Goal: Find specific page/section: Find specific page/section

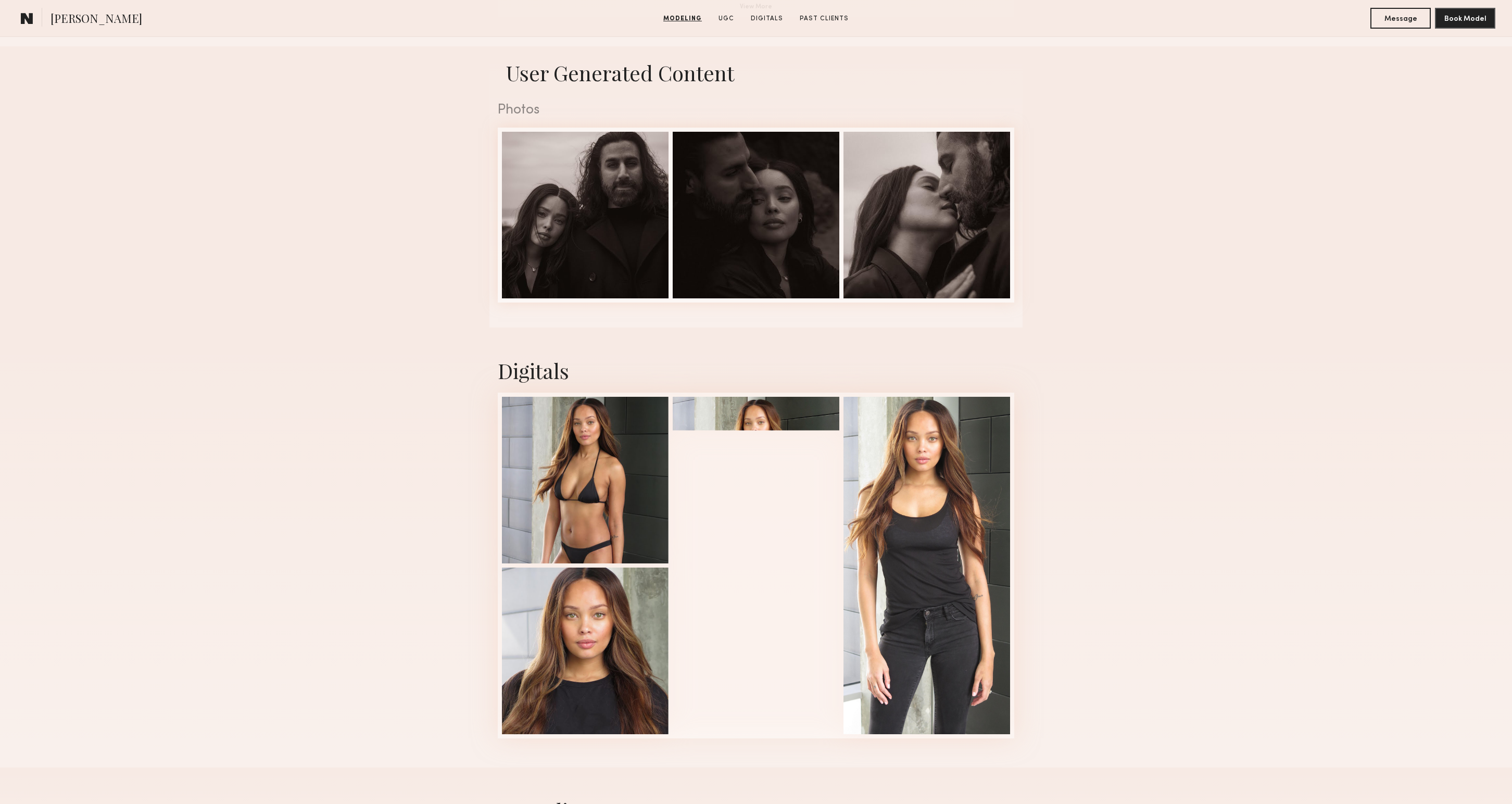
scroll to position [1004, 0]
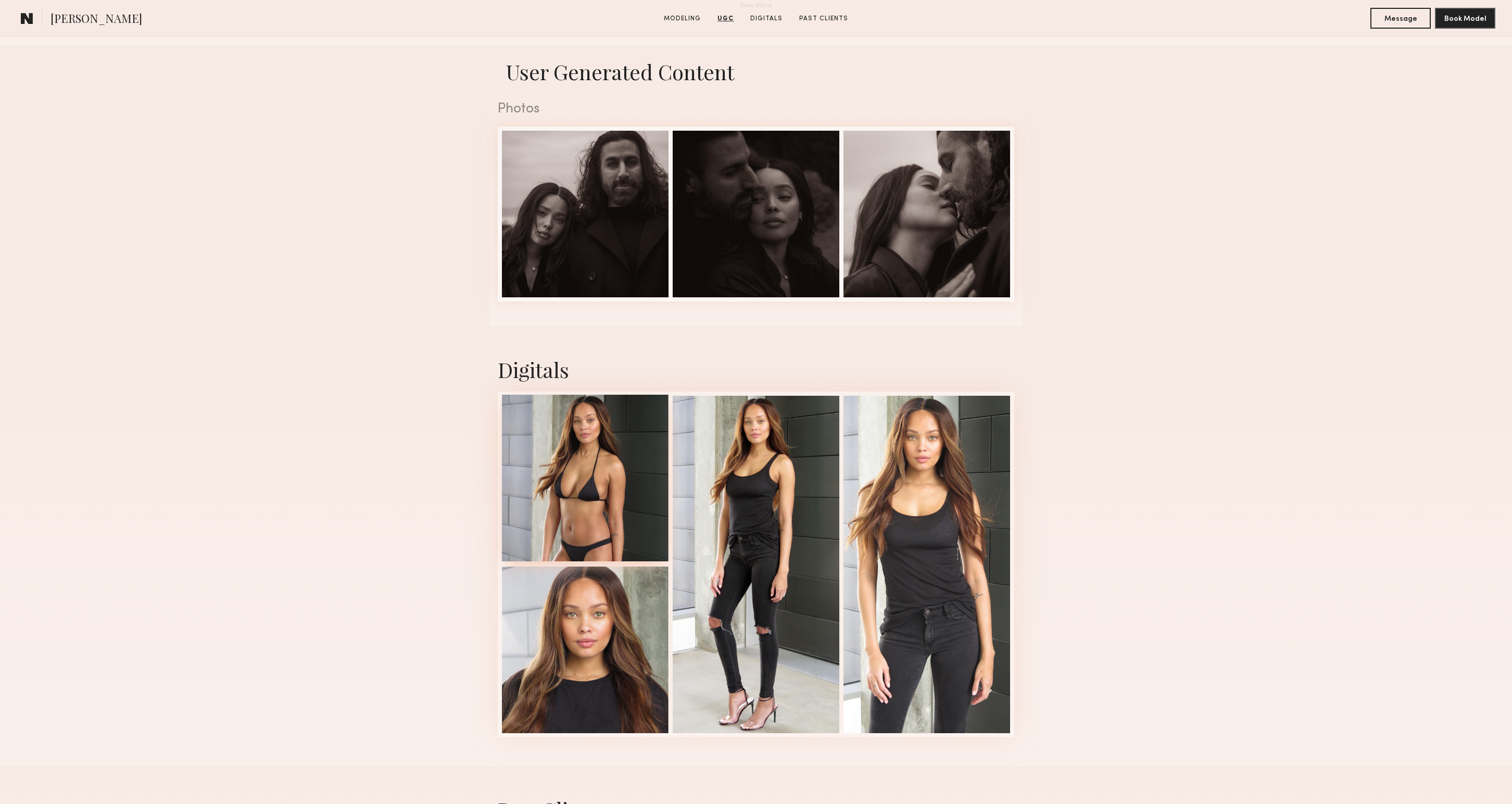
click at [590, 523] on div at bounding box center [585, 478] width 167 height 167
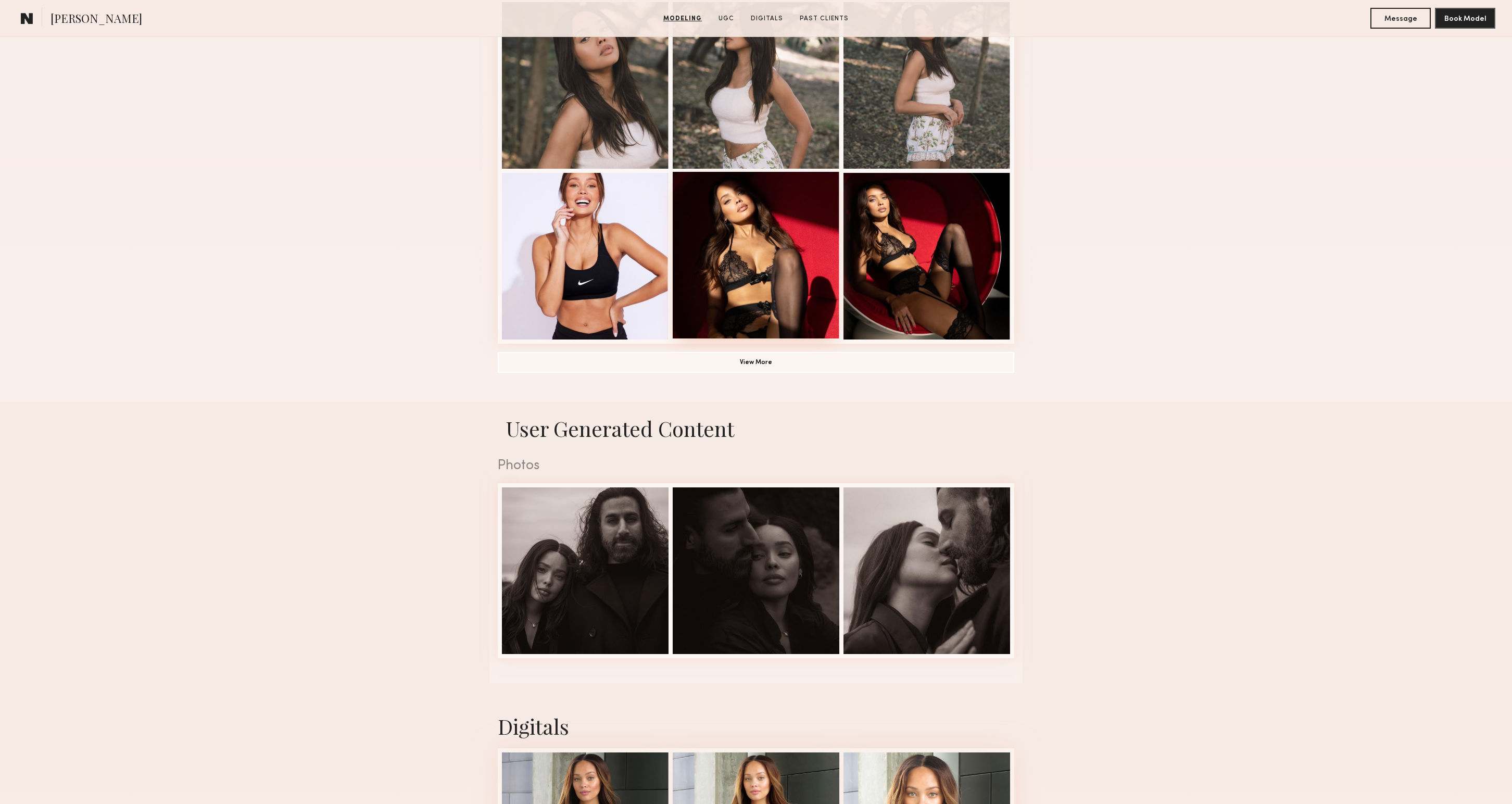
scroll to position [628, 0]
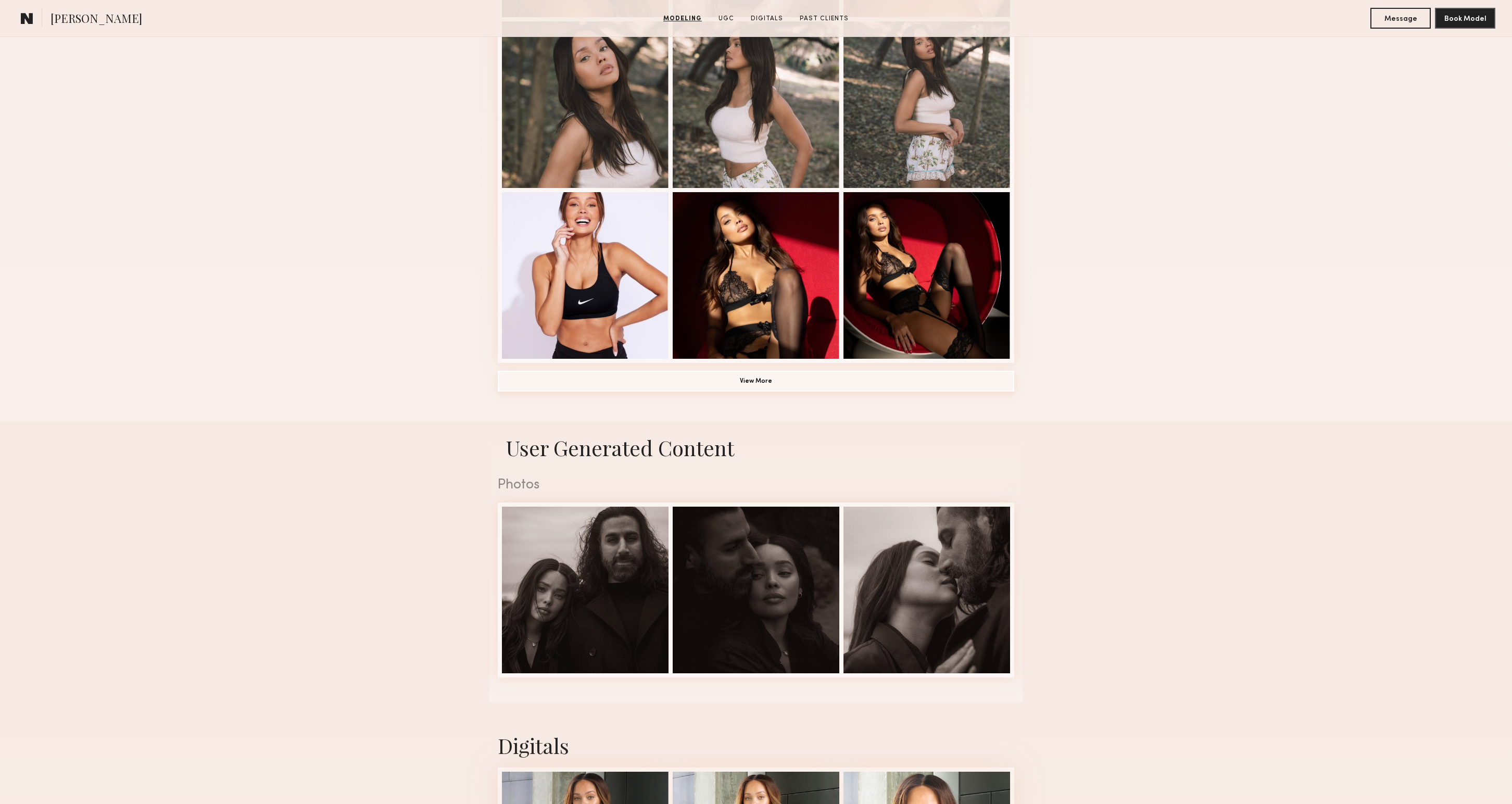
drag, startPoint x: 774, startPoint y: 368, endPoint x: 771, endPoint y: 389, distance: 21.2
click at [774, 369] on div "Modeling Portfolio View More" at bounding box center [756, 16] width 516 height 811
click at [771, 389] on button "View More" at bounding box center [756, 381] width 516 height 21
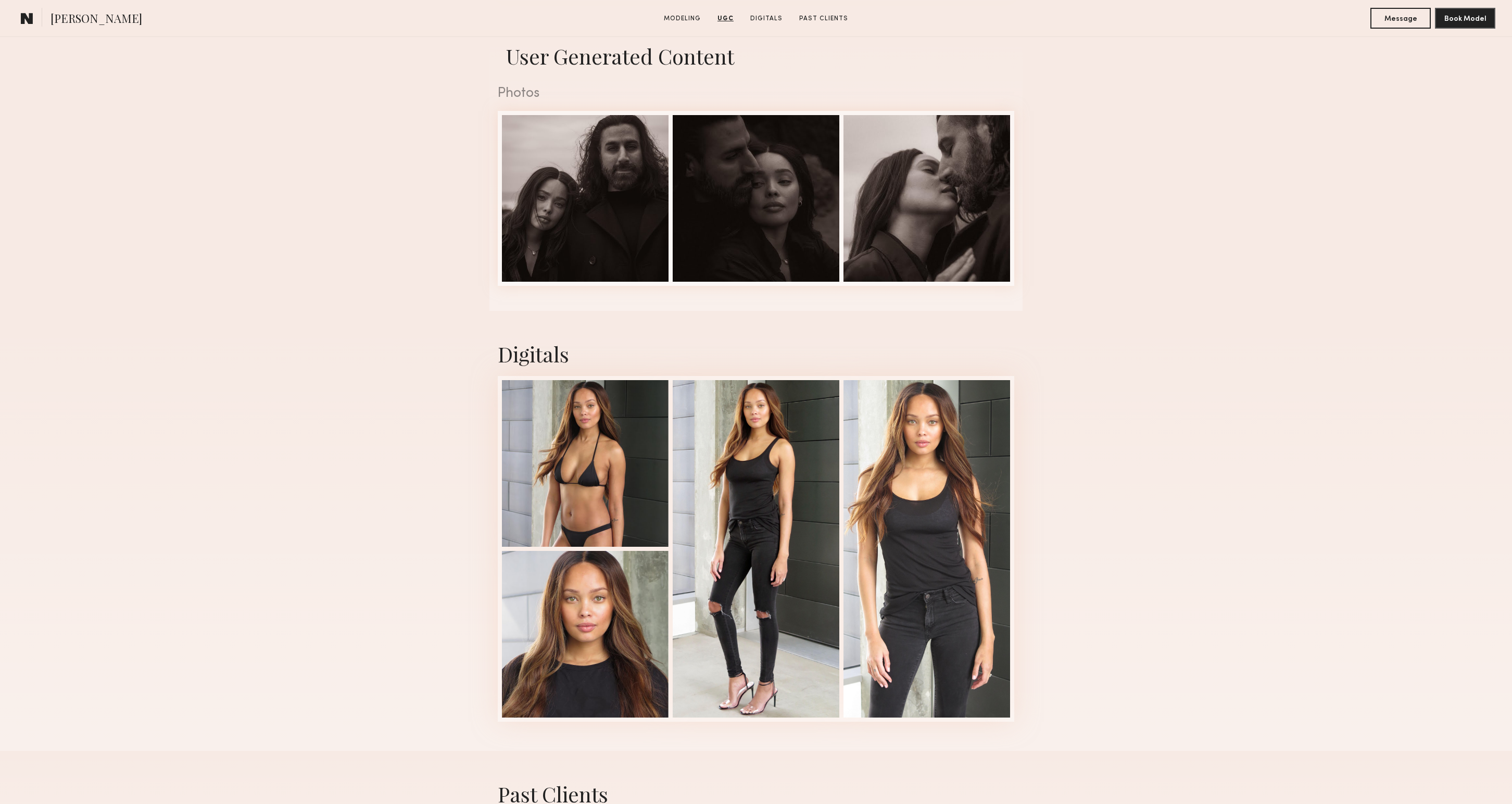
scroll to position [1777, 0]
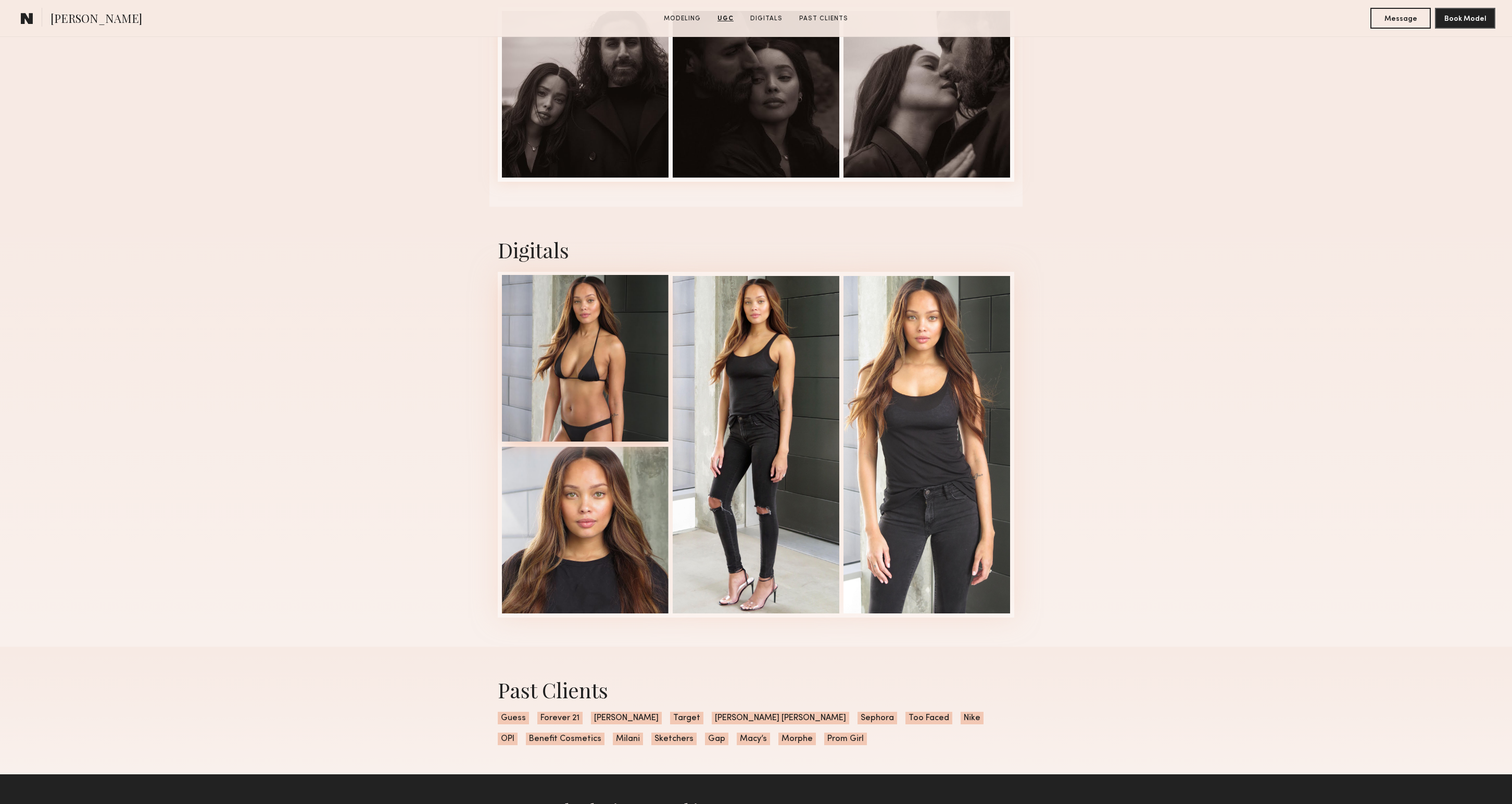
click at [561, 366] on div at bounding box center [585, 358] width 167 height 167
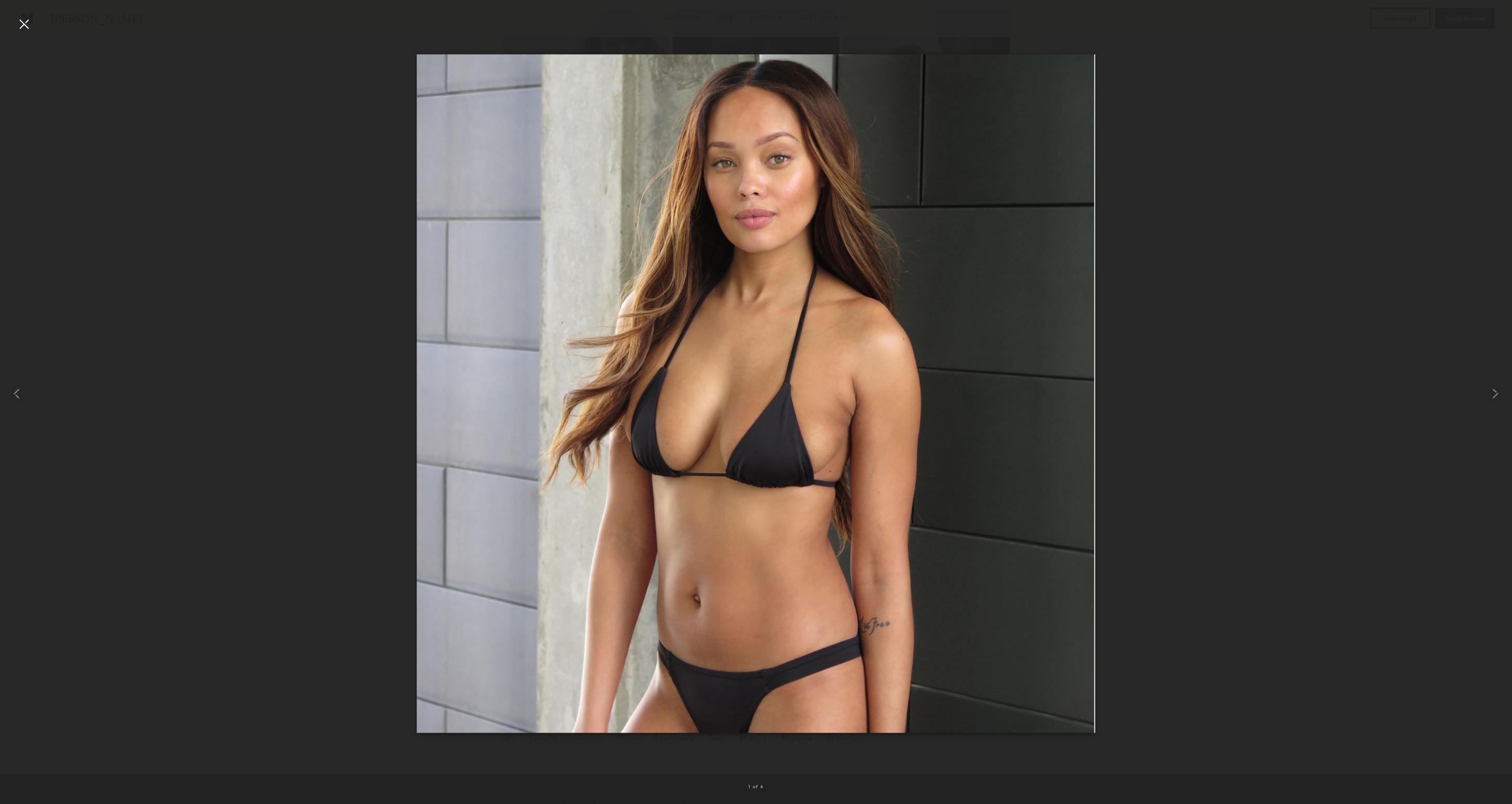
click at [1134, 327] on div at bounding box center [756, 393] width 1512 height 754
click at [25, 22] on div at bounding box center [24, 24] width 16 height 16
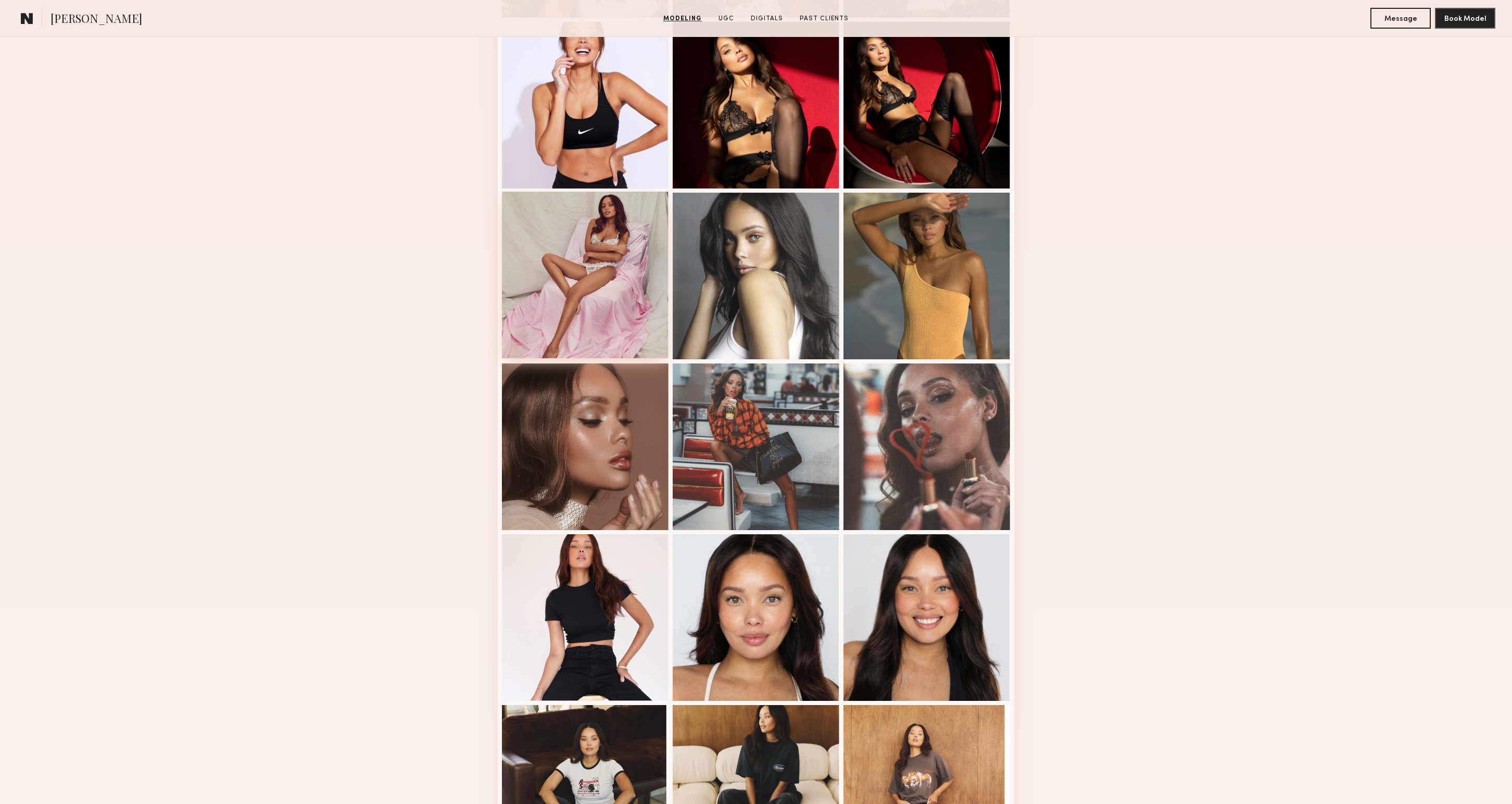
scroll to position [664, 0]
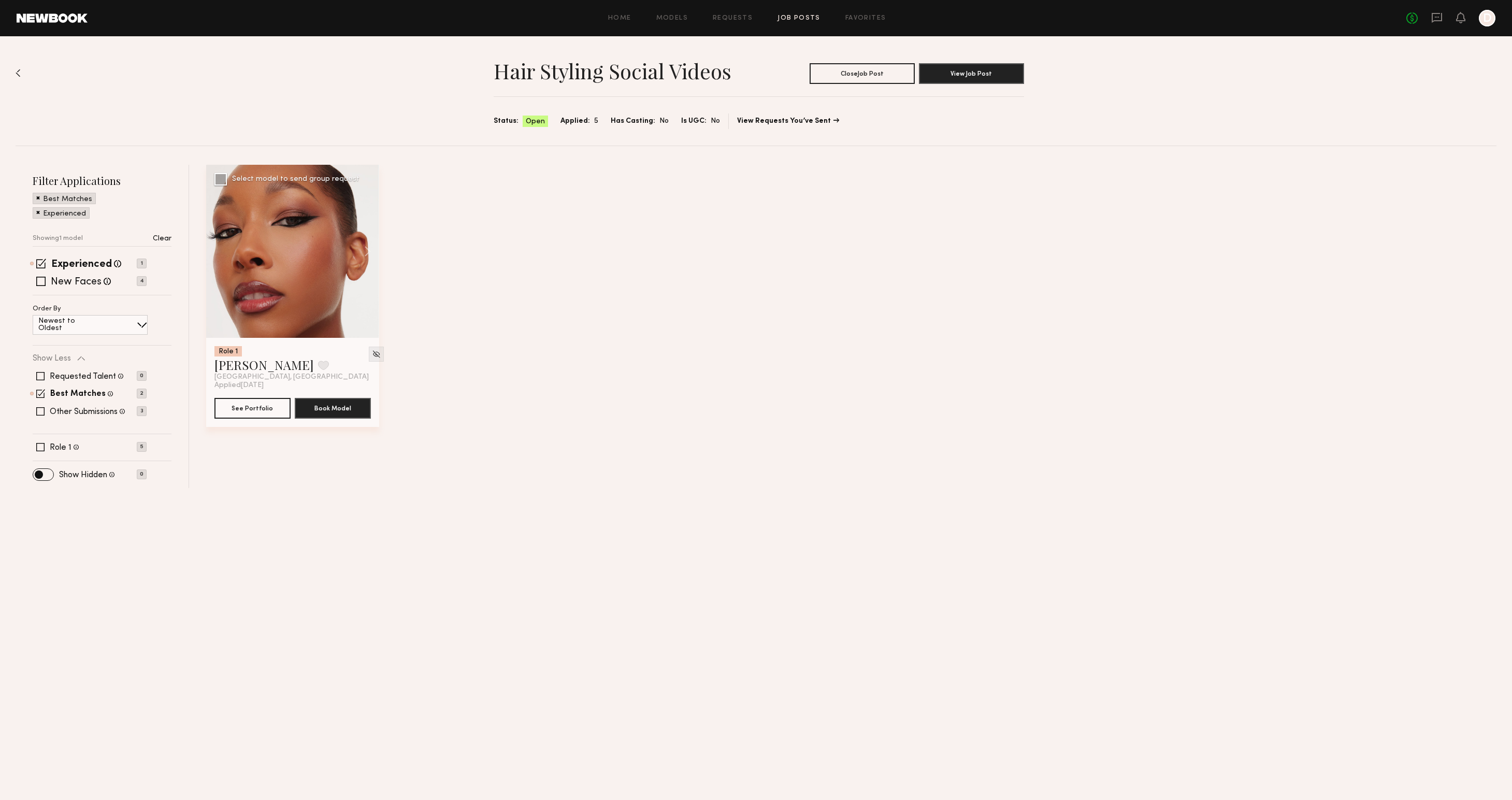
click at [287, 251] on div at bounding box center [293, 251] width 173 height 173
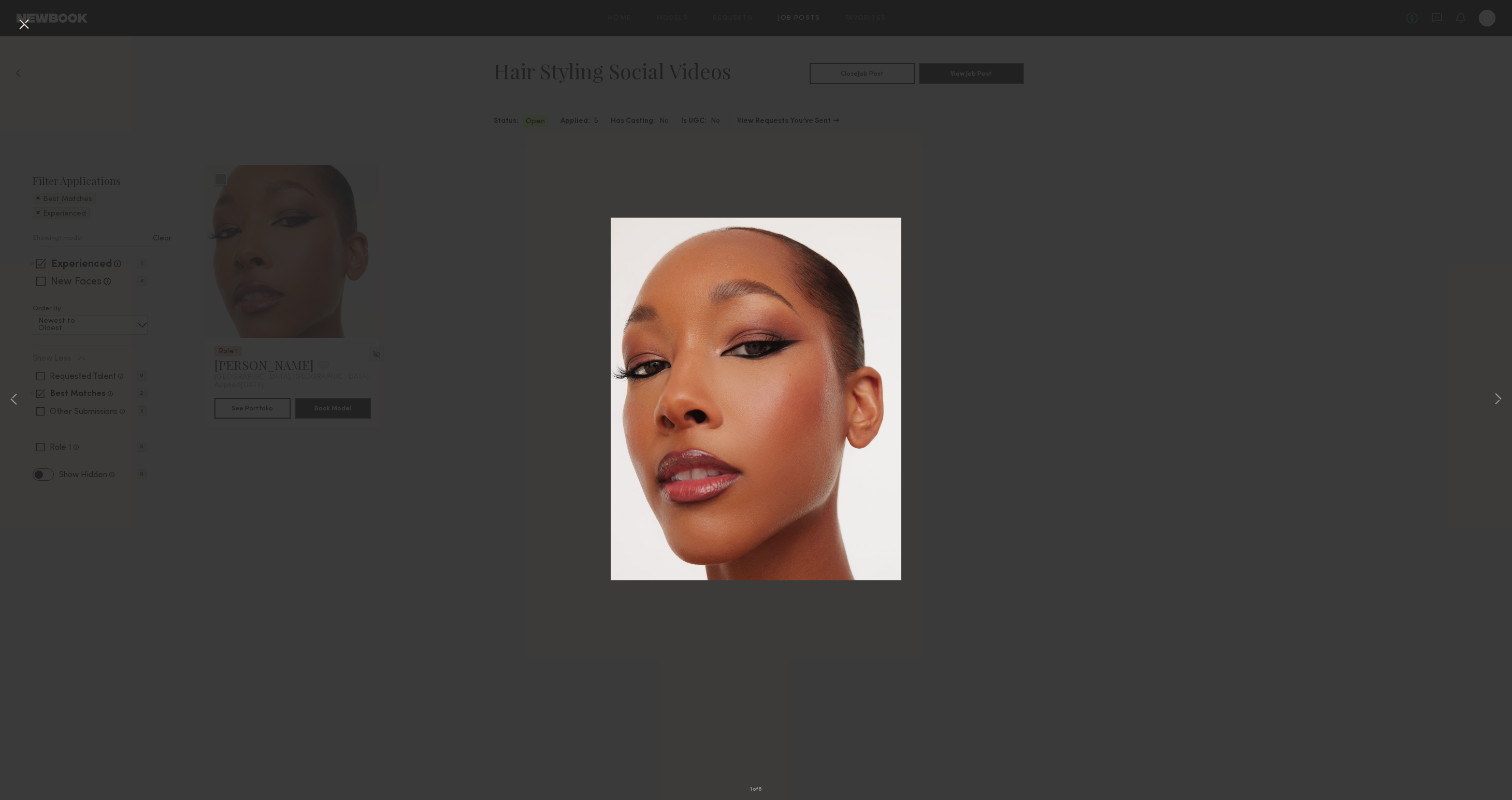
click at [395, 427] on div "1 of 6" at bounding box center [756, 400] width 1512 height 800
